Goal: Check status: Check status

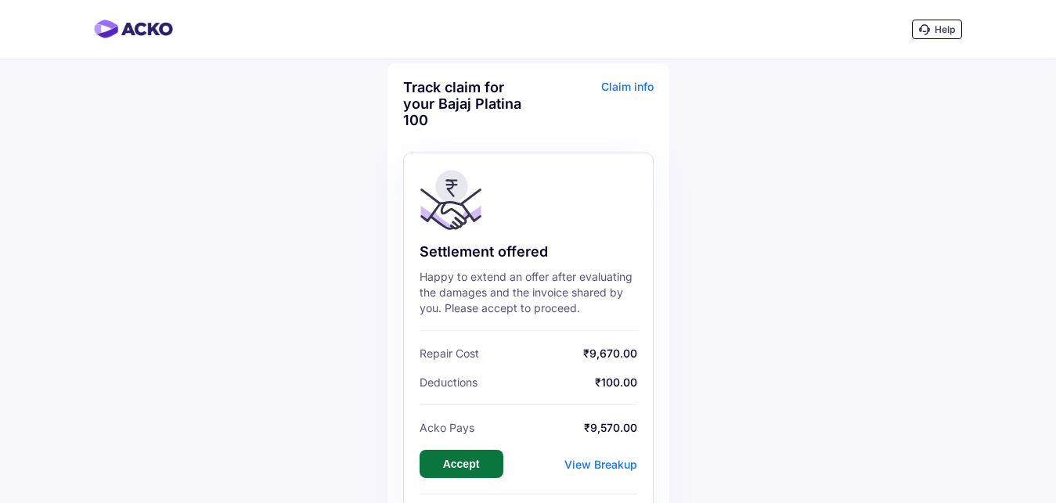
click at [467, 468] on button "Accept" at bounding box center [461, 464] width 84 height 28
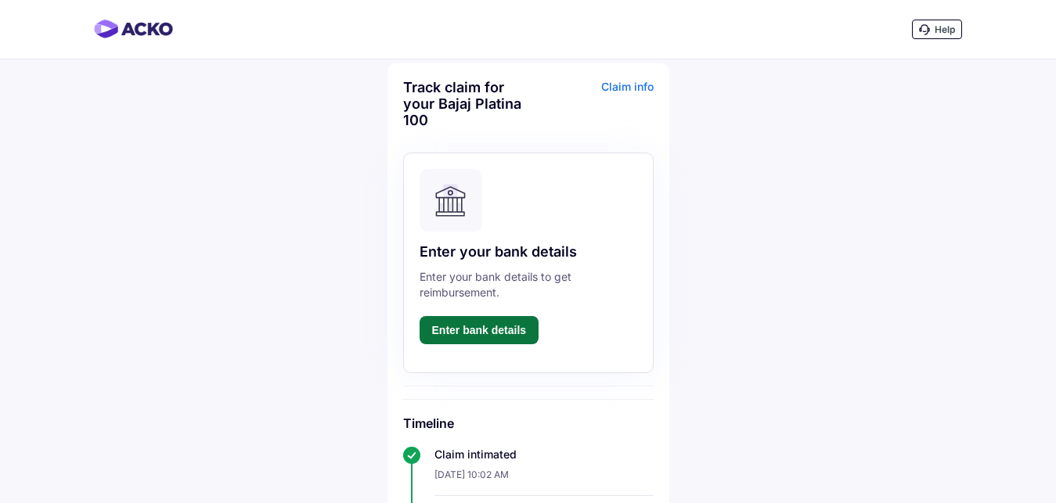
click at [480, 335] on button "Enter bank details" at bounding box center [479, 330] width 120 height 28
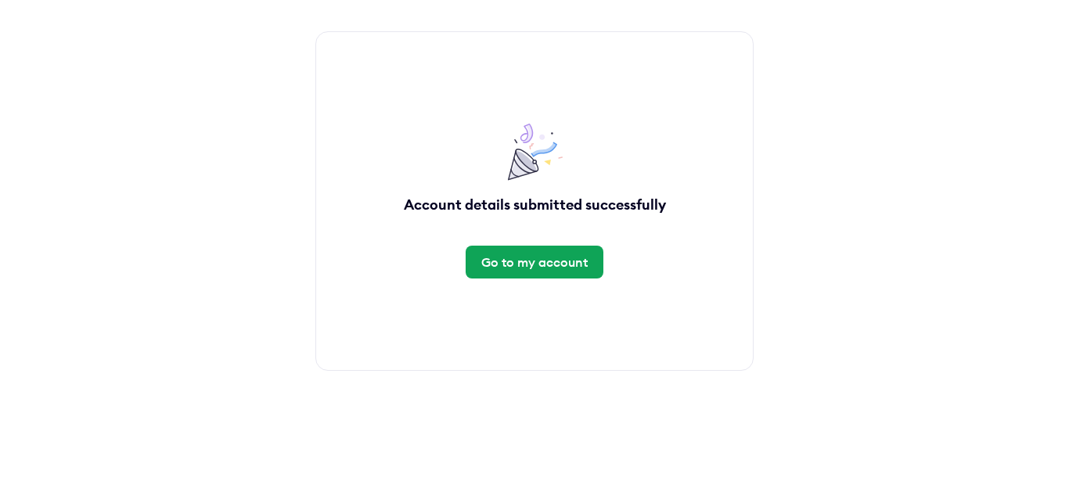
click at [544, 261] on div "Go to my account" at bounding box center [534, 262] width 106 height 17
